Goal: Information Seeking & Learning: Learn about a topic

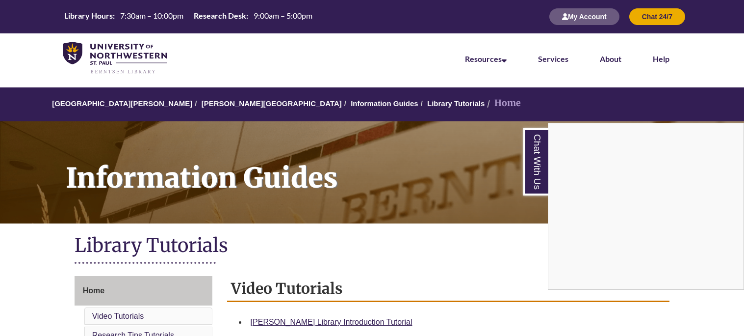
scroll to position [216, 0]
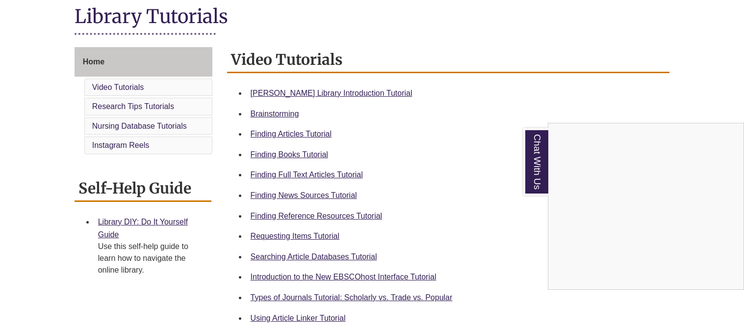
scroll to position [232, 0]
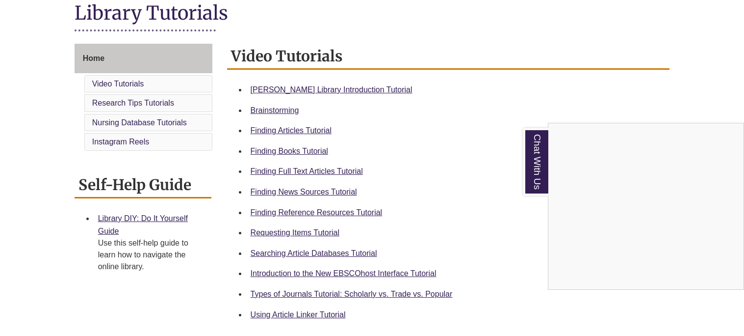
click at [316, 207] on div "Chat With Us" at bounding box center [372, 168] width 744 height 336
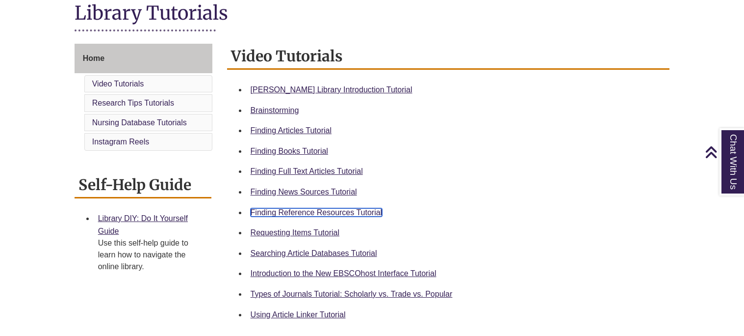
click at [320, 210] on link "Finding Reference Resources Tutorial" at bounding box center [317, 212] width 132 height 8
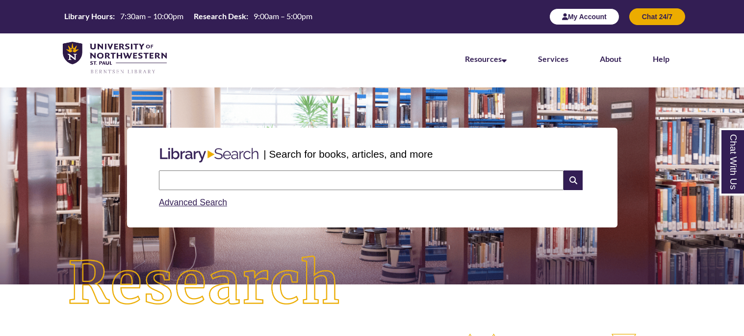
click at [594, 18] on button "My Account" at bounding box center [584, 16] width 70 height 17
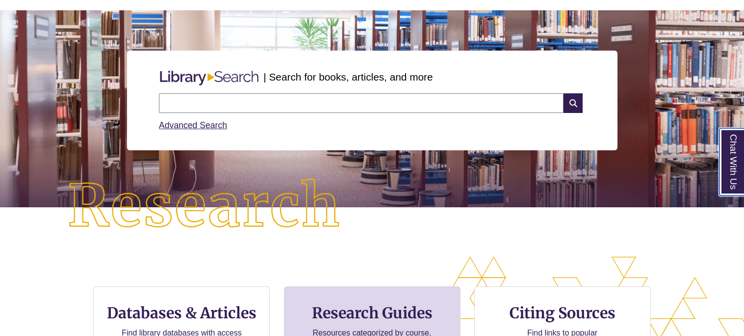
scroll to position [204, 0]
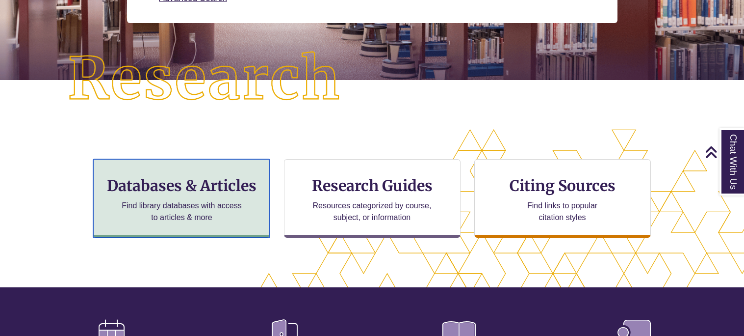
click at [192, 224] on div "Databases & Articles Find library databases with access to articles & more" at bounding box center [181, 198] width 177 height 78
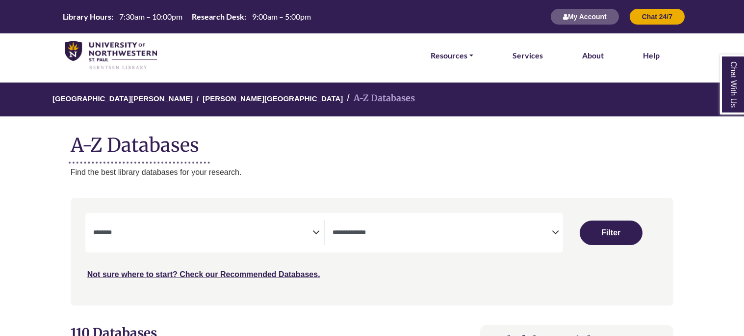
select select "Database Subject Filter"
click at [404, 246] on div "**********" at bounding box center [324, 232] width 478 height 40
click at [403, 242] on span "Search filters" at bounding box center [442, 232] width 219 height 25
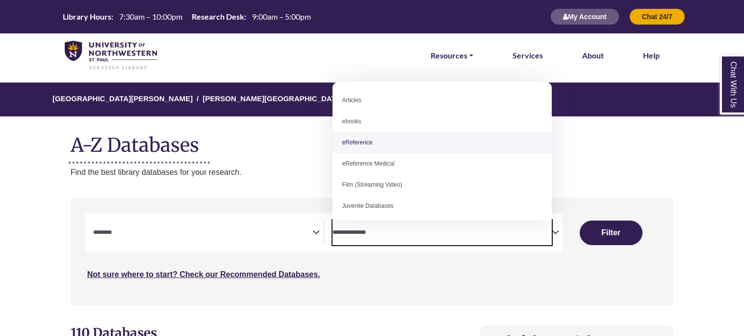
select select "*****"
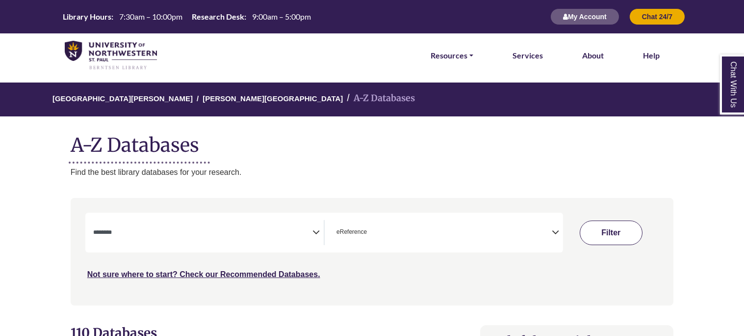
click at [601, 231] on button "Filter" at bounding box center [611, 232] width 63 height 25
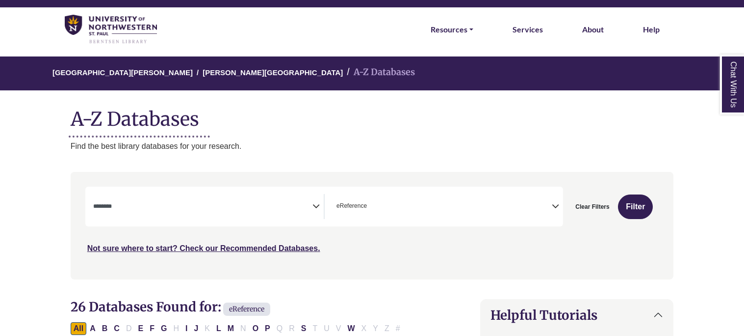
scroll to position [29, 0]
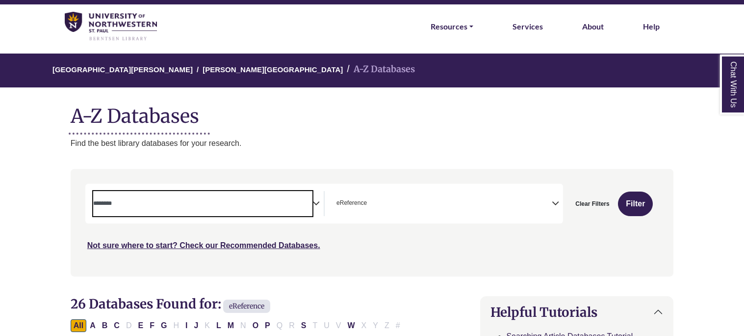
click at [310, 199] on span "Search filters" at bounding box center [202, 202] width 219 height 8
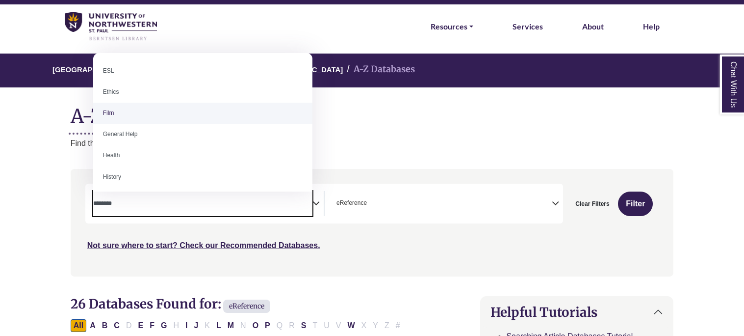
scroll to position [361, 0]
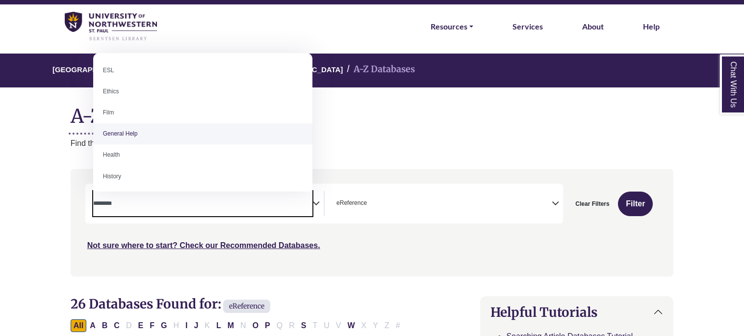
select select "*****"
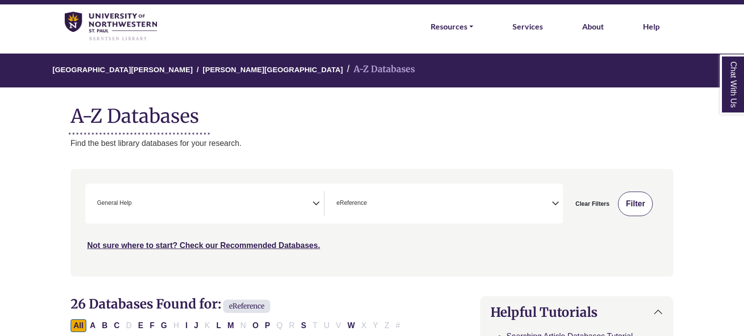
click at [644, 201] on button "Filter" at bounding box center [635, 203] width 35 height 25
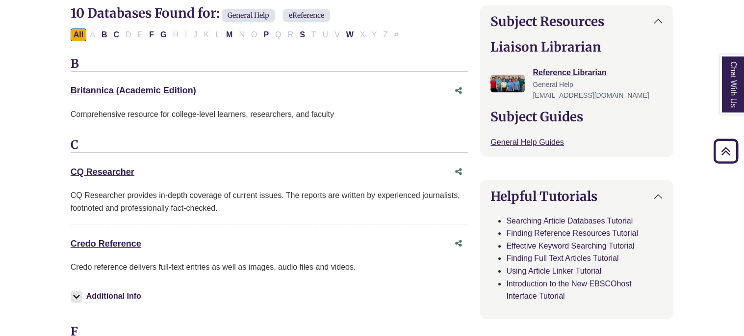
scroll to position [320, 0]
click at [134, 241] on link "Credo Reference This link opens in a new window" at bounding box center [106, 243] width 71 height 10
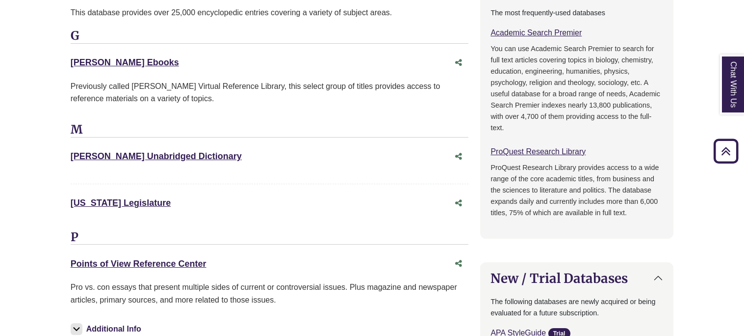
scroll to position [716, 0]
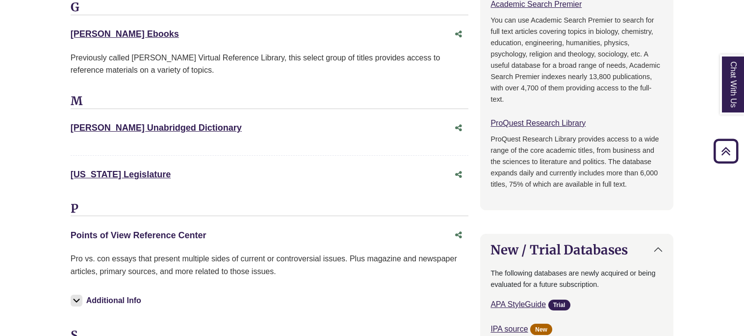
click at [141, 236] on link "Points of View Reference Center This link opens in a new window" at bounding box center [139, 235] width 136 height 10
